Goal: Information Seeking & Learning: Find specific fact

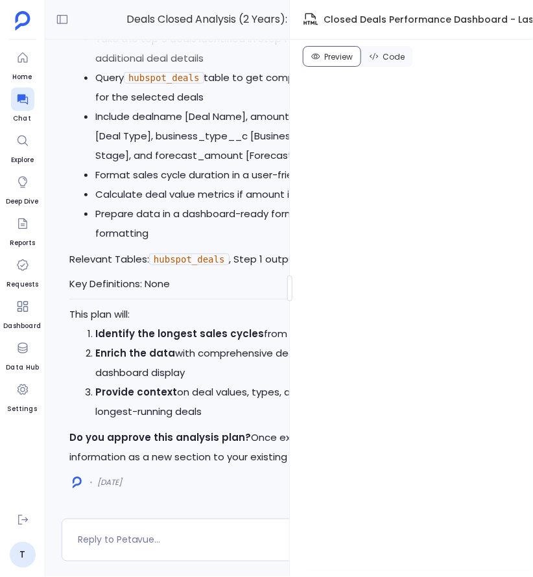
scroll to position [-3184, 0]
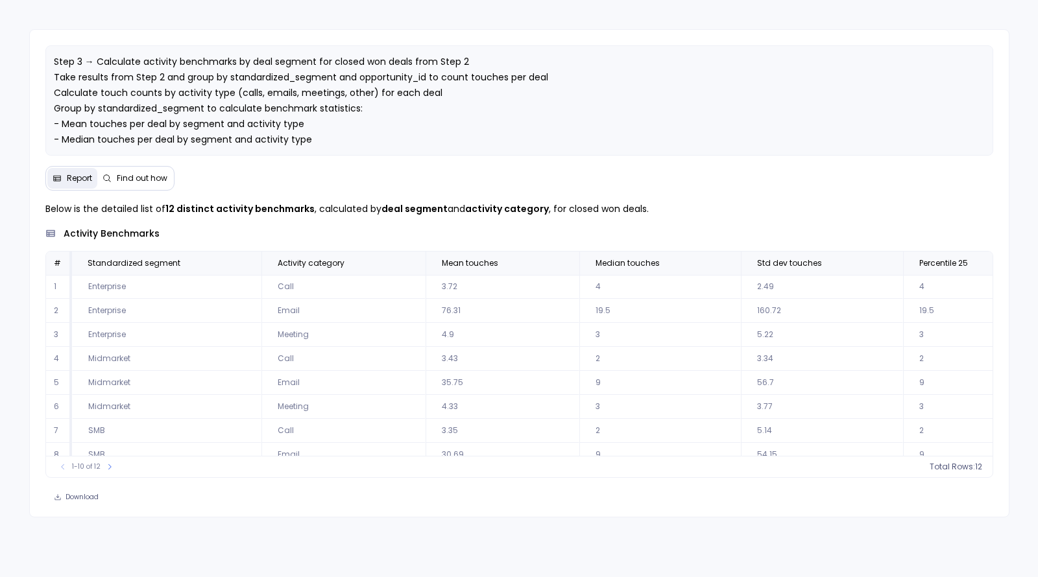
click at [139, 180] on span "Find out how" at bounding box center [142, 178] width 51 height 10
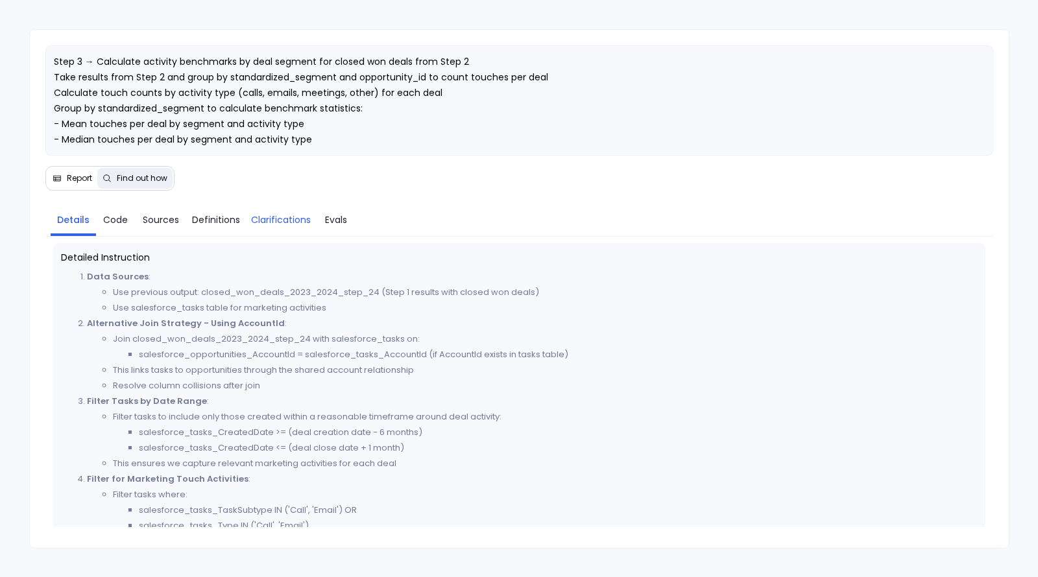
click at [272, 223] on span "Clarifications" at bounding box center [281, 220] width 60 height 14
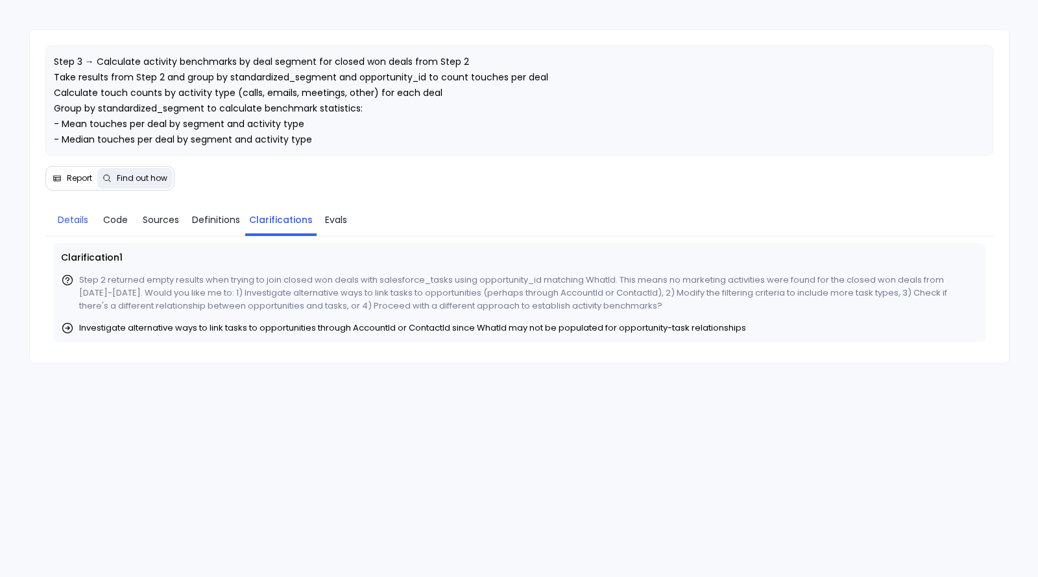
click at [75, 219] on span "Details" at bounding box center [73, 220] width 30 height 14
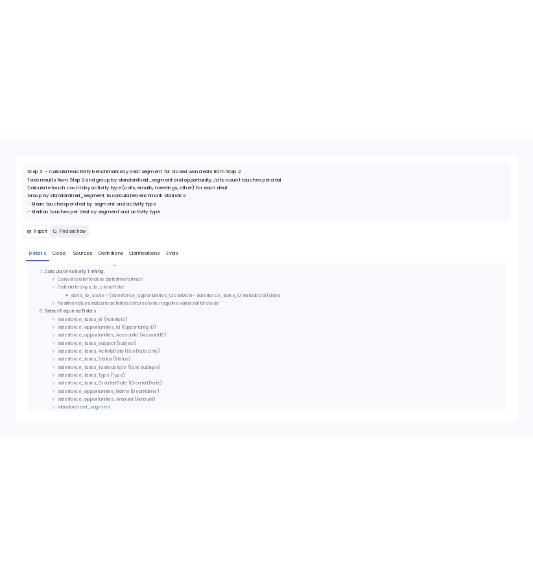
scroll to position [535, 0]
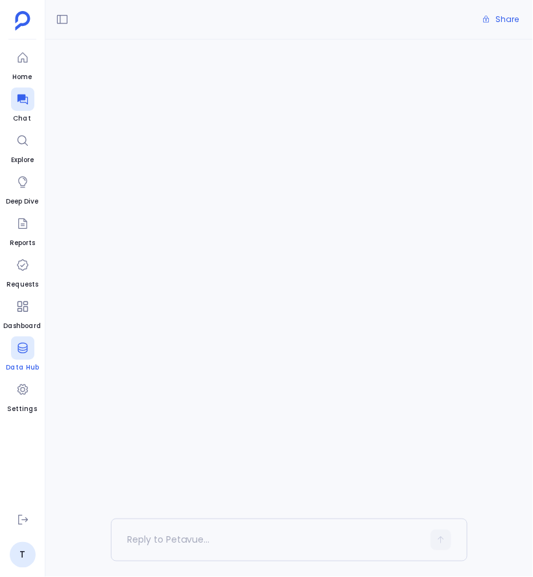
click at [19, 354] on div at bounding box center [22, 348] width 23 height 23
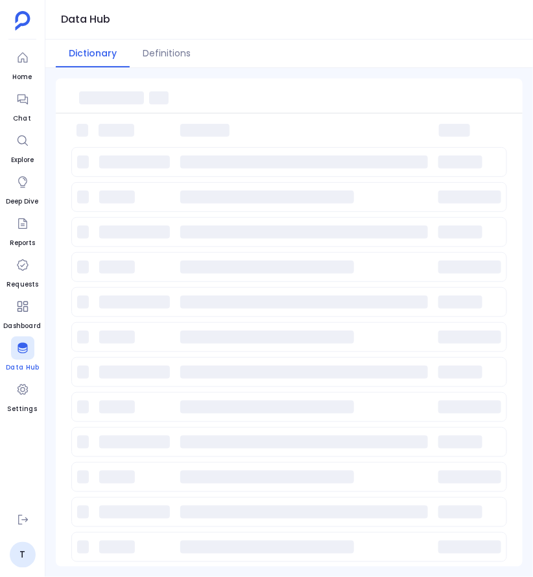
click at [23, 346] on icon at bounding box center [23, 348] width 10 height 10
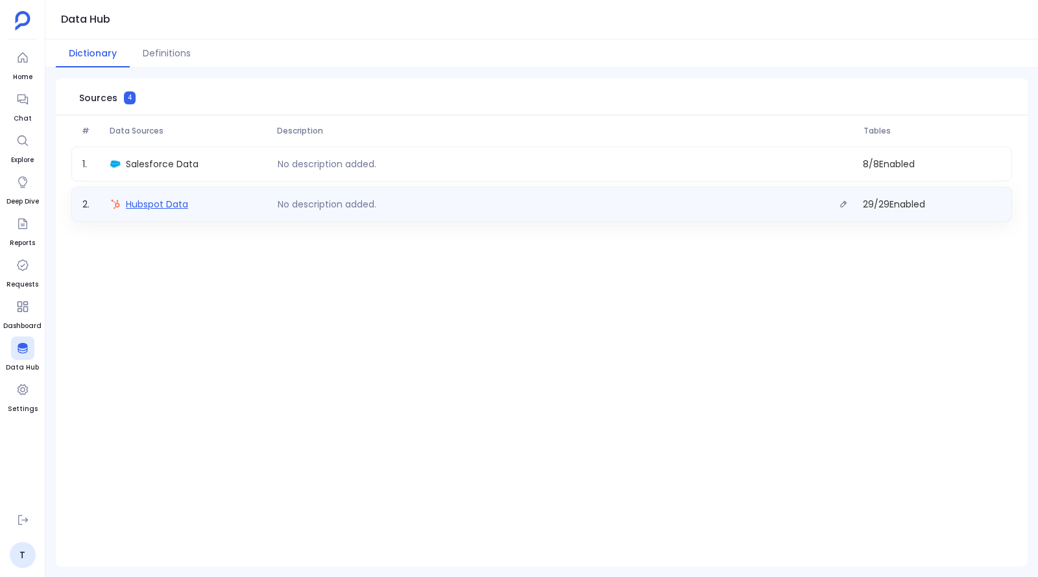
click at [166, 201] on span "Hubspot Data" at bounding box center [157, 204] width 62 height 13
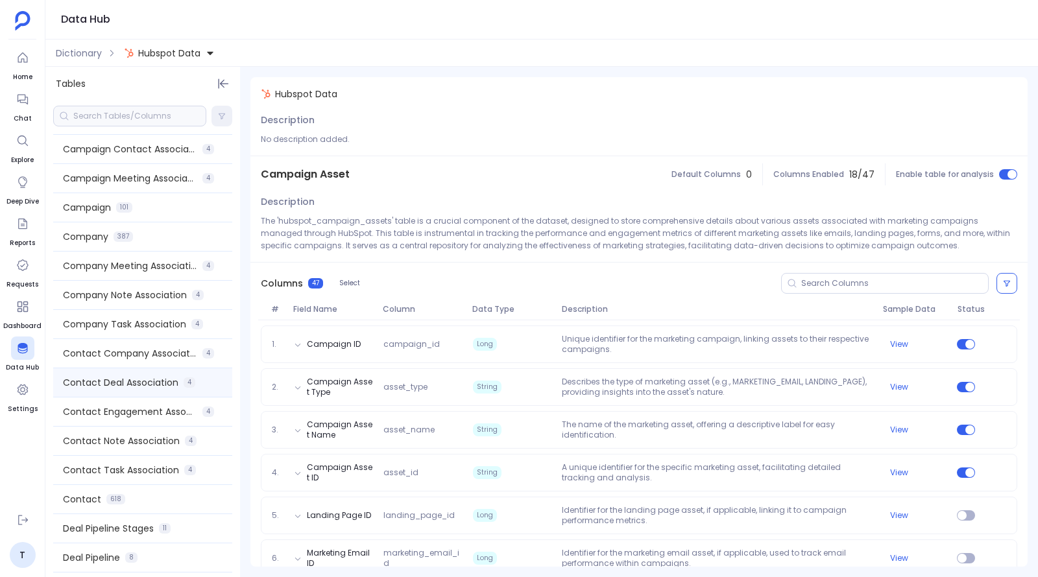
scroll to position [69, 0]
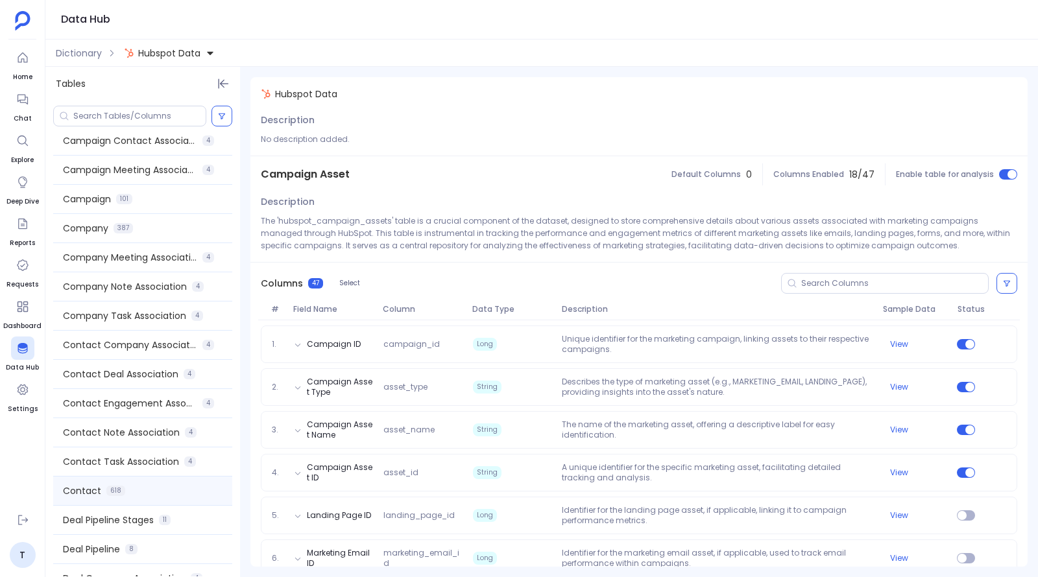
click at [139, 487] on div "Contact 618" at bounding box center [142, 491] width 179 height 29
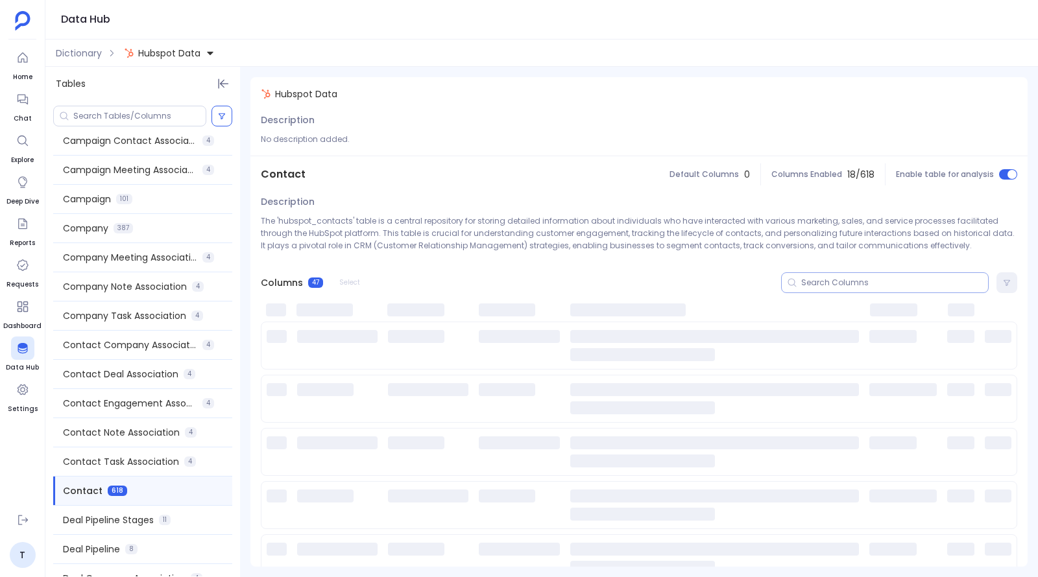
click at [532, 289] on div at bounding box center [885, 282] width 208 height 21
click at [532, 285] on input at bounding box center [894, 283] width 187 height 10
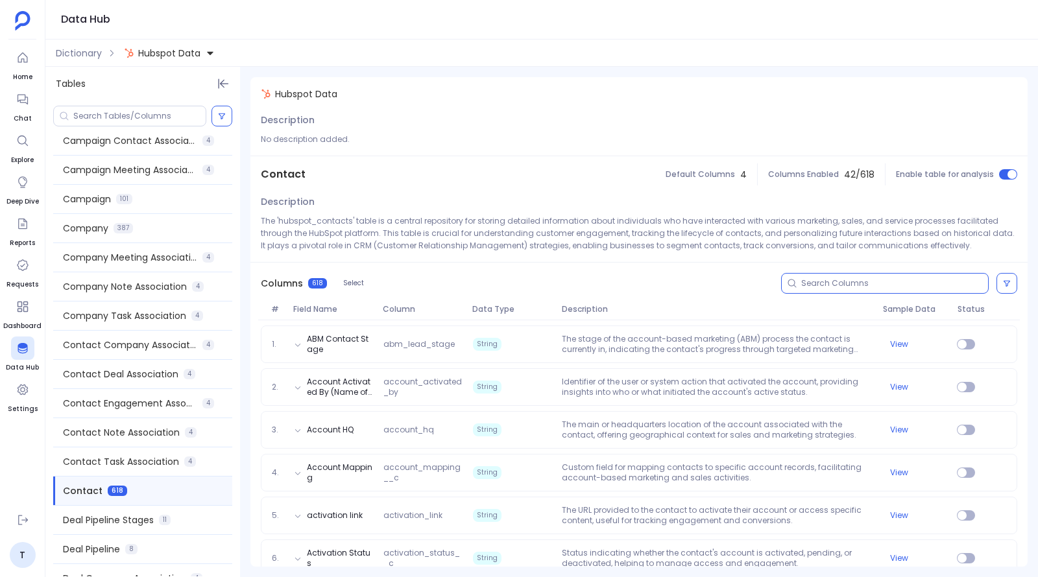
paste input "date_entered_57284909"
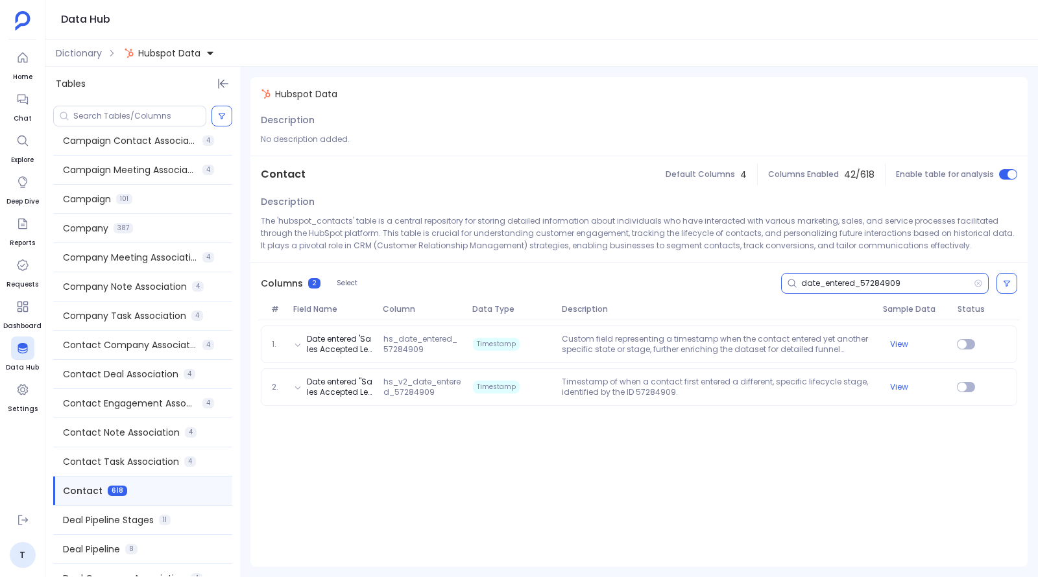
type input "date_entered_57284909"
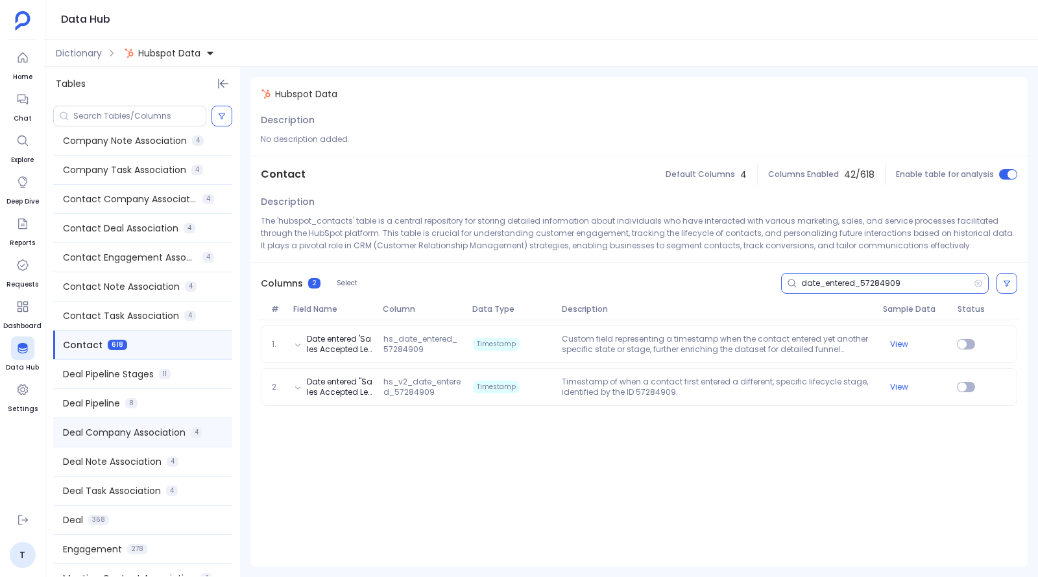
scroll to position [217, 0]
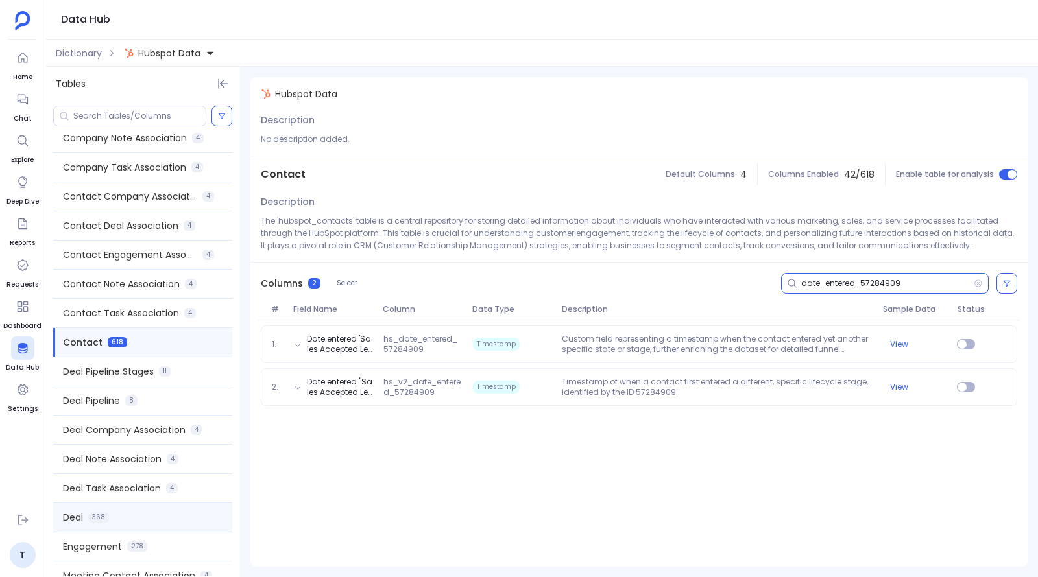
click at [117, 517] on div "Deal 368" at bounding box center [142, 517] width 179 height 29
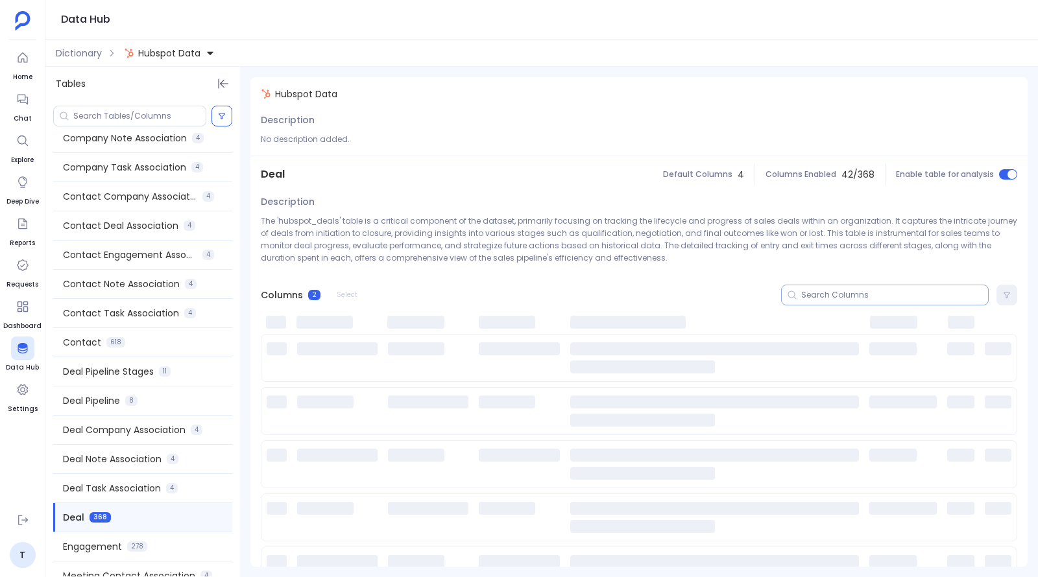
click at [532, 294] on input at bounding box center [894, 295] width 187 height 10
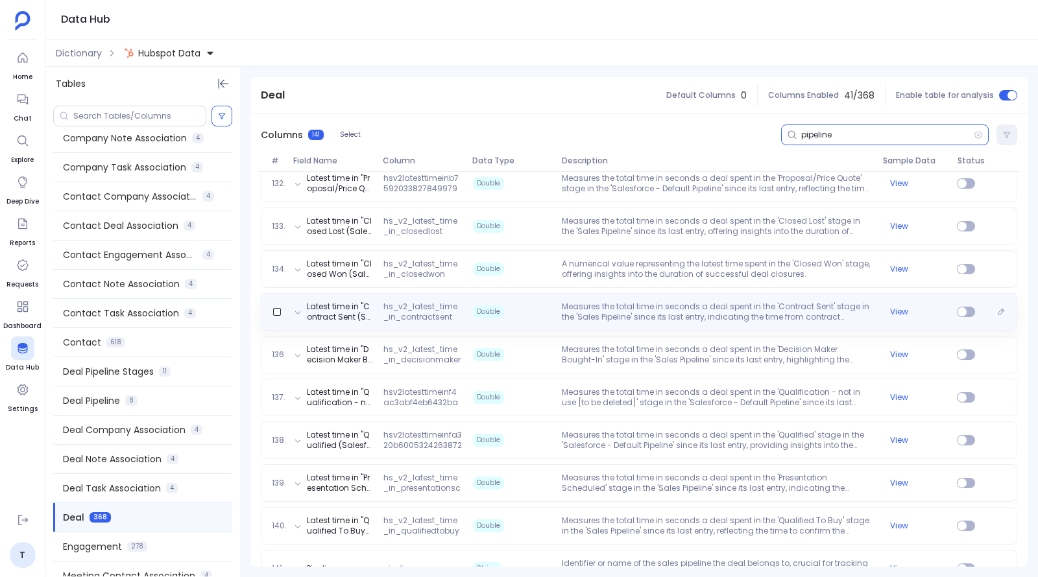
scroll to position [5809, 0]
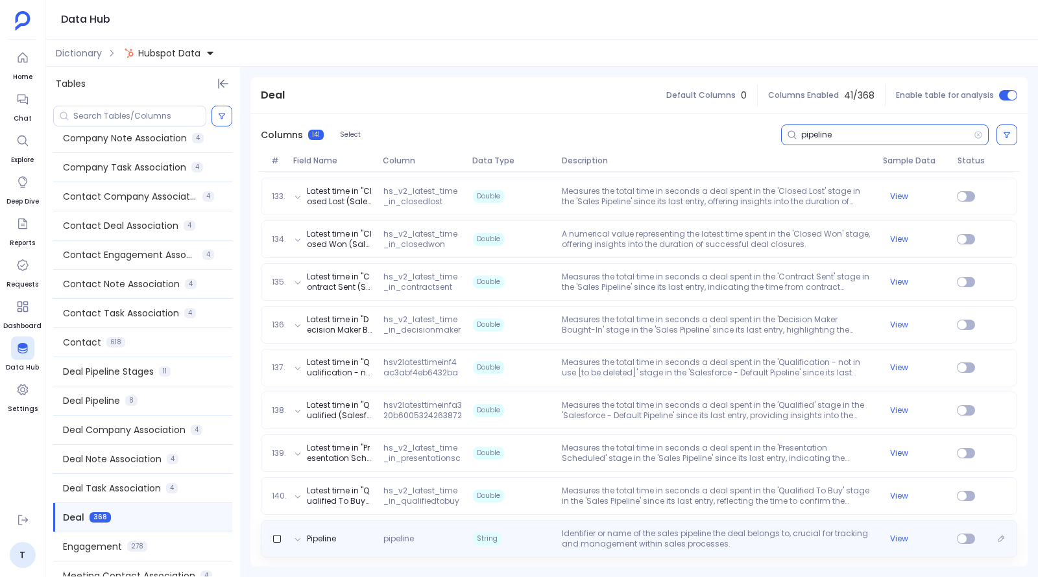
type input "pipeline"
click at [429, 544] on div "Pipeline pipeline String Identifier or name of the sales pipeline the deal belo…" at bounding box center [639, 538] width 744 height 21
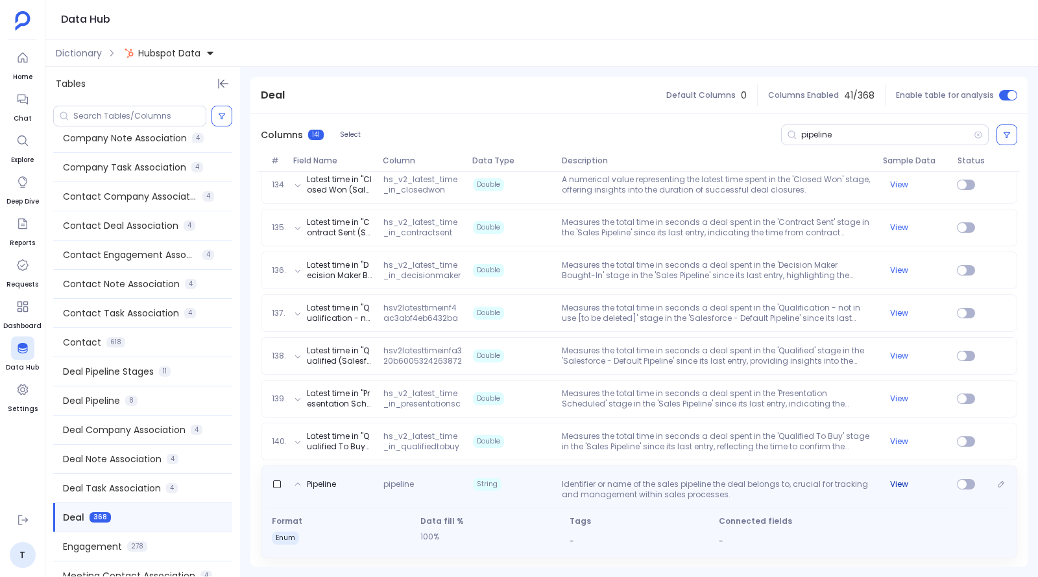
click at [532, 484] on button "View" at bounding box center [899, 484] width 18 height 10
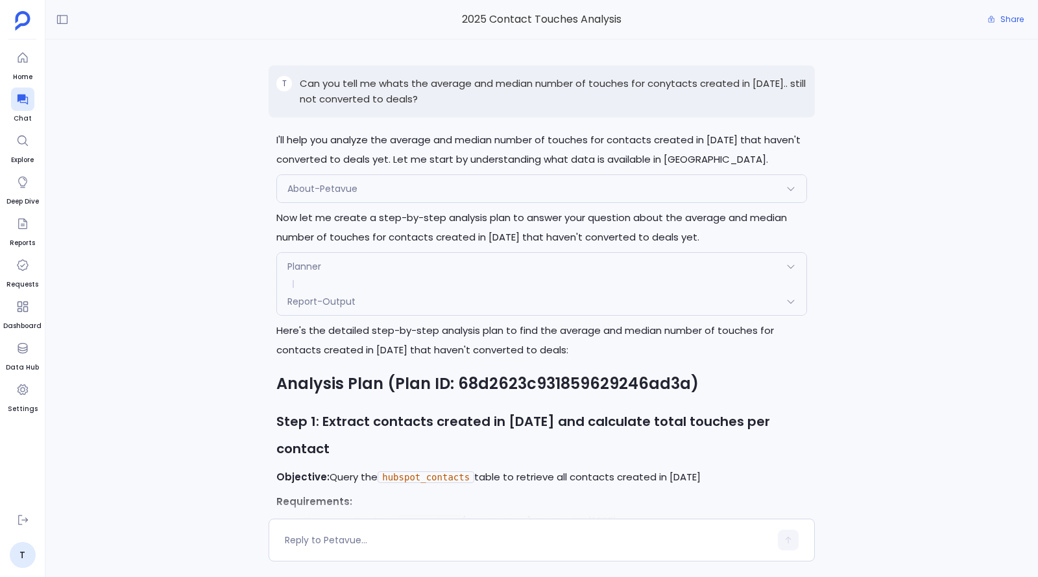
scroll to position [309, 0]
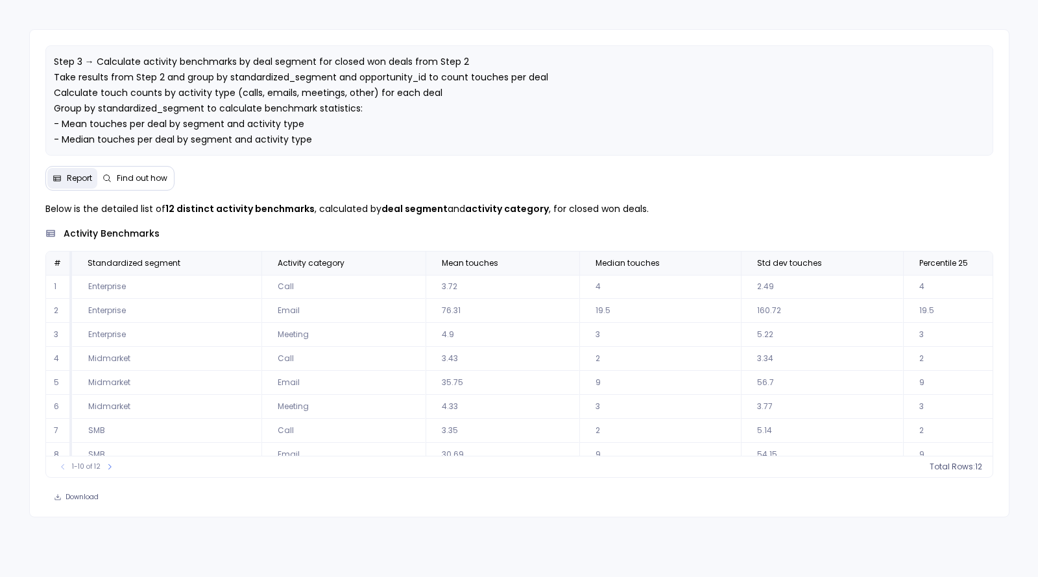
click at [125, 178] on span "Find out how" at bounding box center [142, 178] width 51 height 10
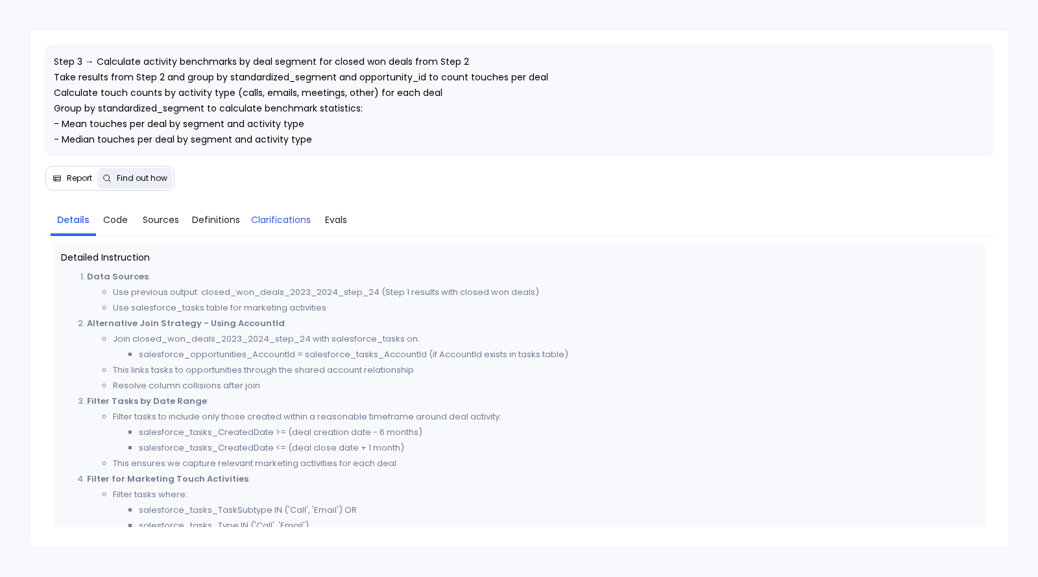
click at [283, 219] on span "Clarifications" at bounding box center [281, 220] width 60 height 14
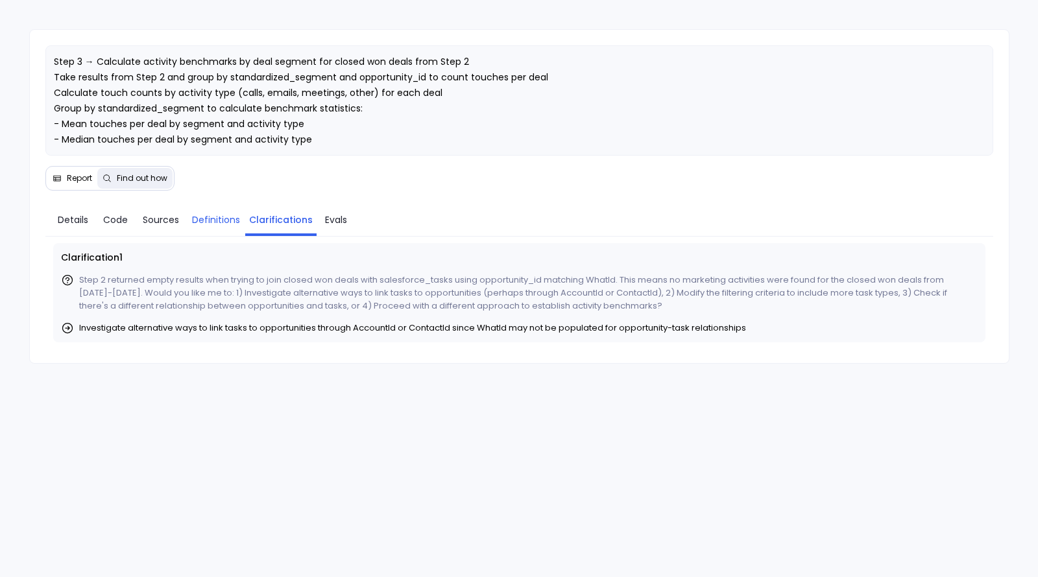
click at [209, 217] on span "Definitions" at bounding box center [216, 220] width 48 height 14
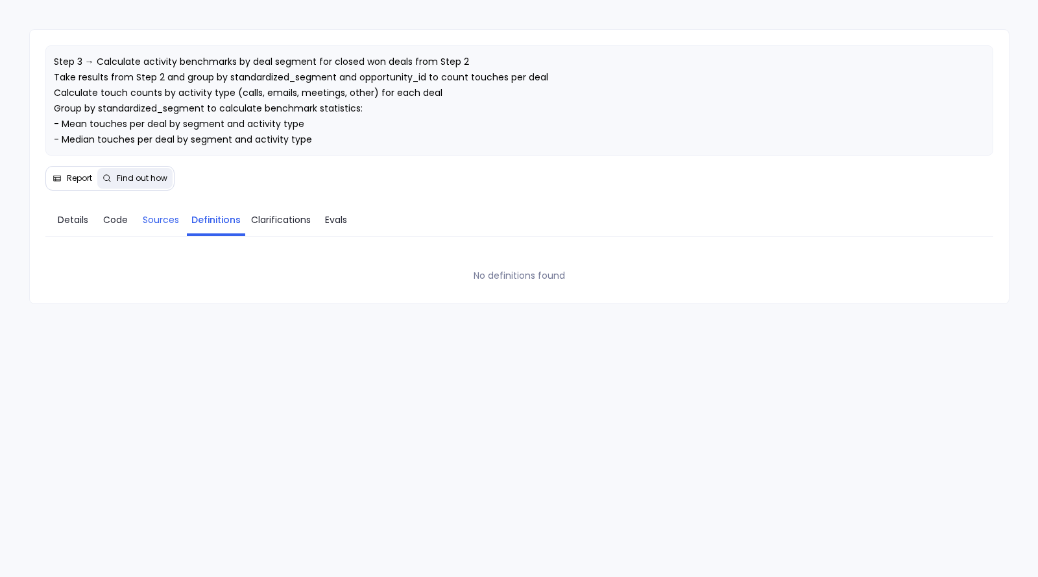
click at [145, 226] on link "Sources" at bounding box center [161, 219] width 52 height 27
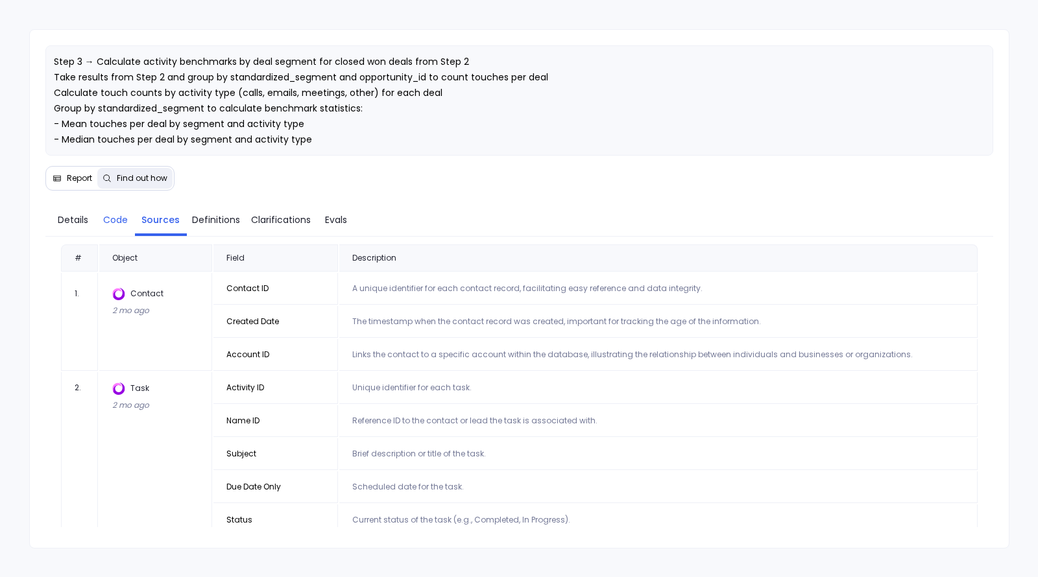
click at [115, 222] on span "Code" at bounding box center [115, 220] width 25 height 14
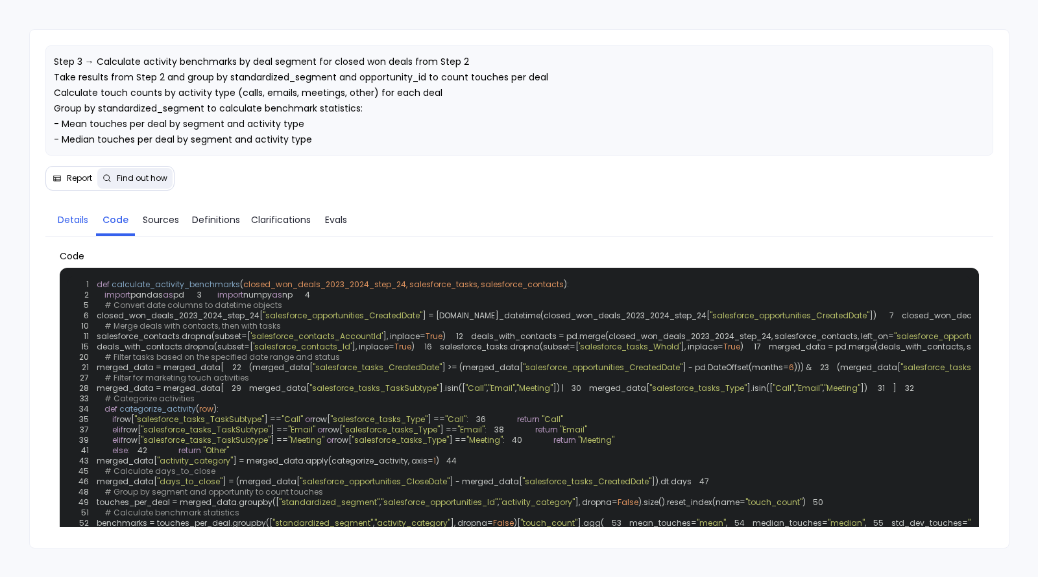
click at [73, 206] on link "Details" at bounding box center [73, 219] width 45 height 27
